Goal: Transaction & Acquisition: Purchase product/service

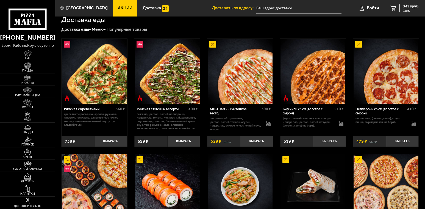
scroll to position [137, 0]
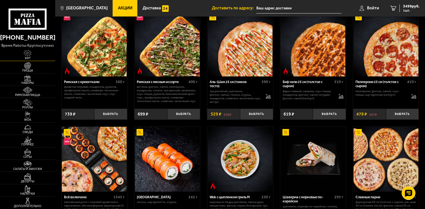
click at [27, 55] on img at bounding box center [27, 53] width 17 height 7
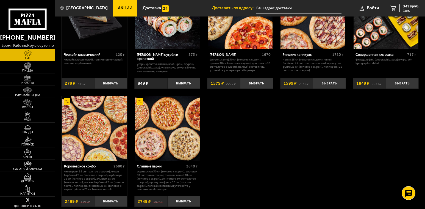
scroll to position [349, 0]
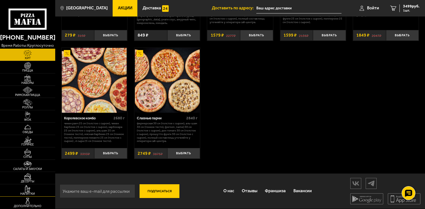
click at [32, 191] on img at bounding box center [27, 188] width 17 height 7
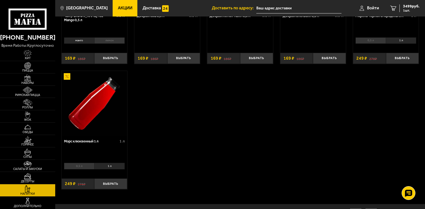
scroll to position [110, 0]
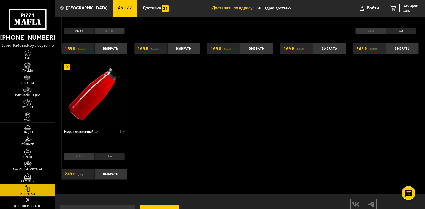
click at [26, 203] on img at bounding box center [27, 200] width 17 height 7
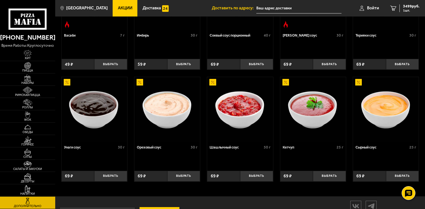
scroll to position [216, 0]
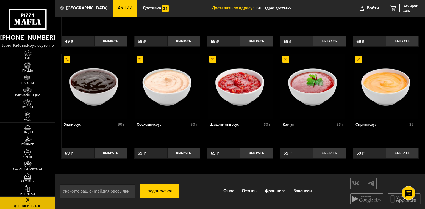
click at [33, 165] on img at bounding box center [27, 164] width 17 height 7
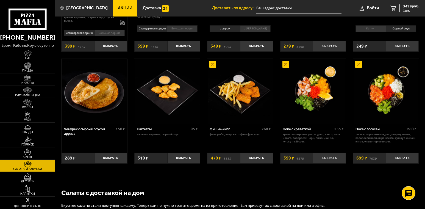
scroll to position [247, 0]
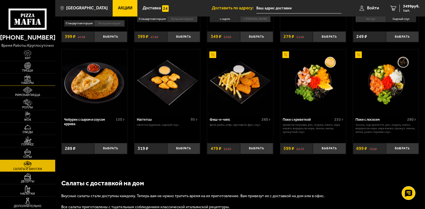
click at [31, 82] on span "Наборы" at bounding box center [27, 82] width 55 height 3
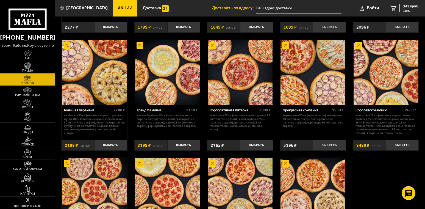
scroll to position [554, 0]
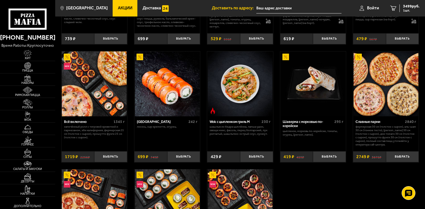
scroll to position [220, 0]
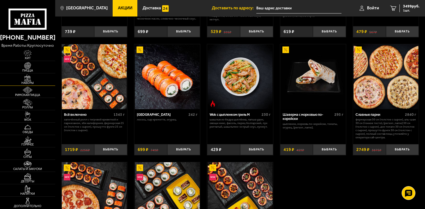
click at [33, 82] on span "Наборы" at bounding box center [27, 82] width 55 height 3
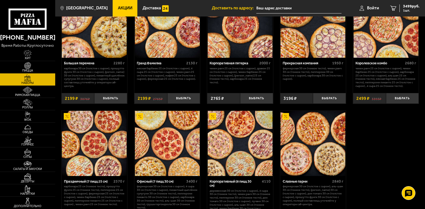
scroll to position [604, 0]
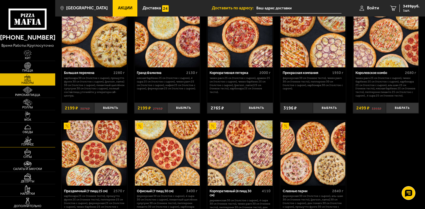
click at [40, 144] on span "Горячее" at bounding box center [27, 144] width 55 height 3
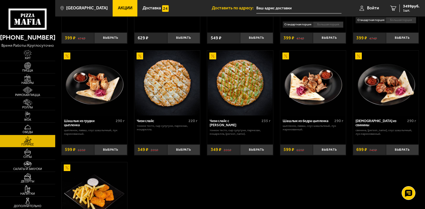
scroll to position [220, 0]
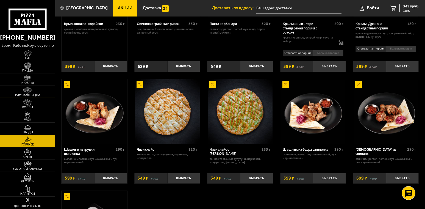
click at [34, 93] on img at bounding box center [27, 89] width 17 height 7
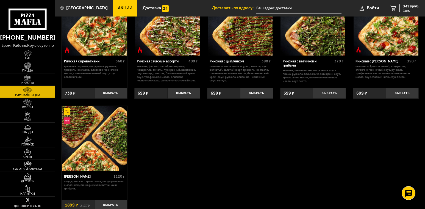
scroll to position [82, 0]
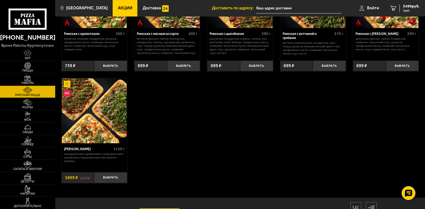
click at [103, 116] on img at bounding box center [94, 110] width 65 height 65
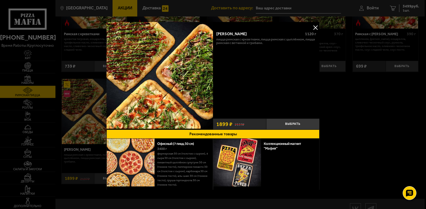
click at [183, 72] on img at bounding box center [160, 75] width 107 height 107
click at [314, 26] on button at bounding box center [315, 27] width 8 height 8
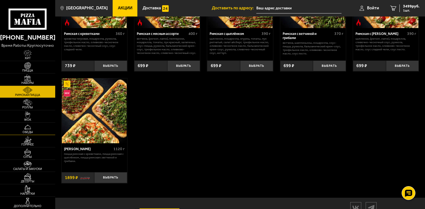
click at [37, 128] on link "Обеды" at bounding box center [27, 128] width 55 height 12
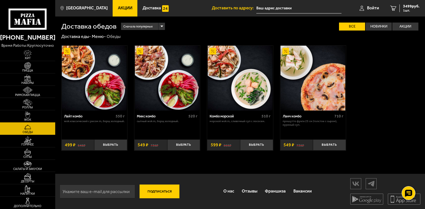
click at [32, 119] on span "WOK" at bounding box center [27, 119] width 55 height 3
